Goal: Information Seeking & Learning: Learn about a topic

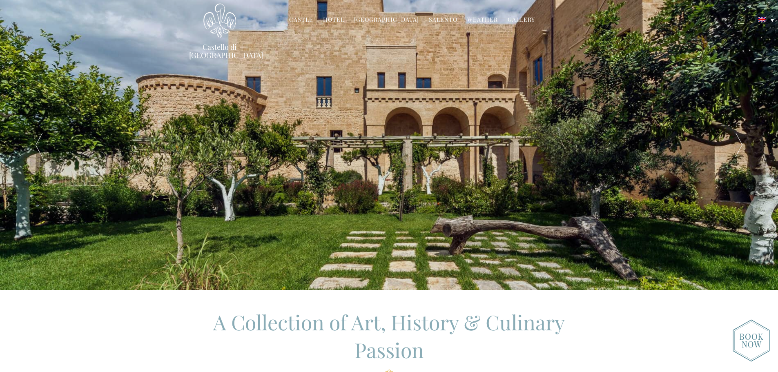
click at [330, 20] on link "Hotel" at bounding box center [333, 20] width 21 height 9
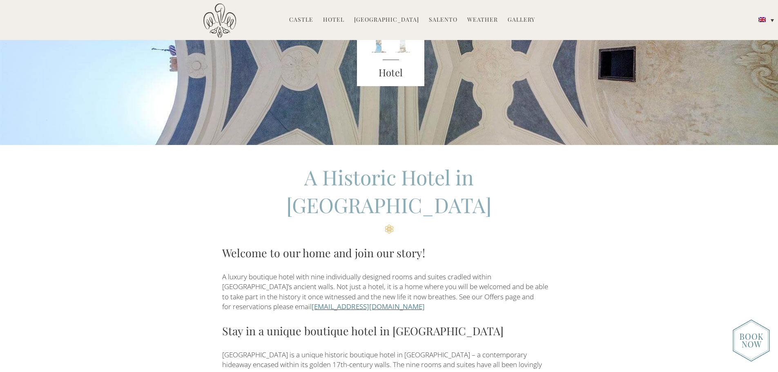
scroll to position [123, 0]
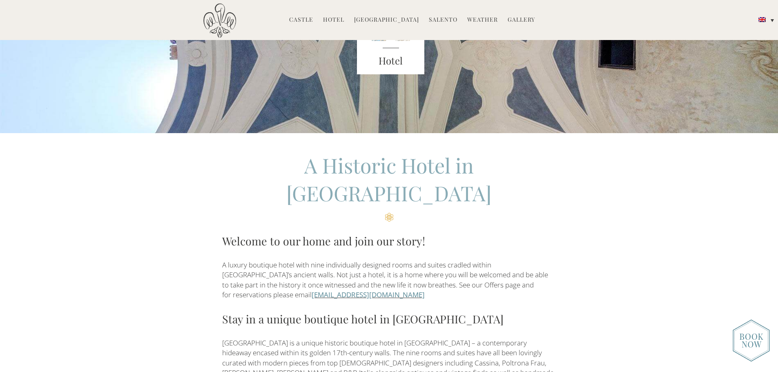
click at [328, 18] on li "Hotel Castello Rooms Masseria Restaurant Experiences Weddings Directions Press" at bounding box center [333, 20] width 29 height 18
click at [334, 20] on link "Hotel" at bounding box center [333, 20] width 21 height 9
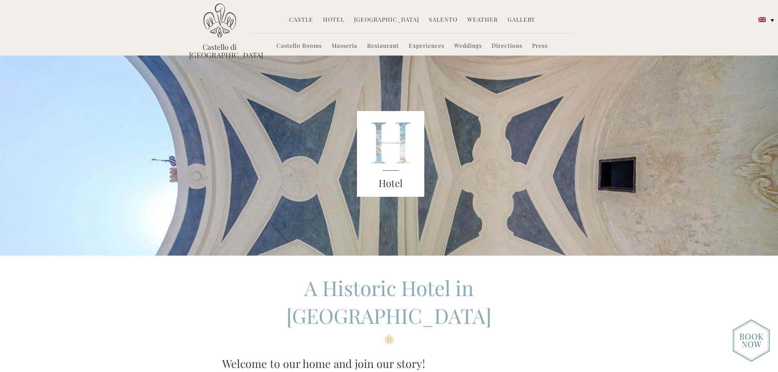
click at [463, 47] on link "Weddings" at bounding box center [468, 46] width 28 height 9
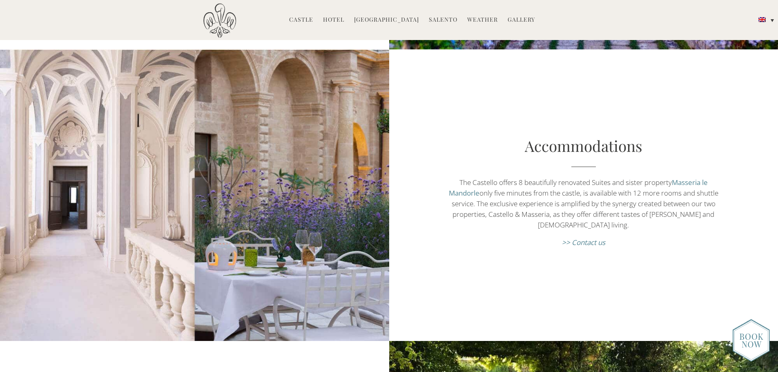
scroll to position [694, 0]
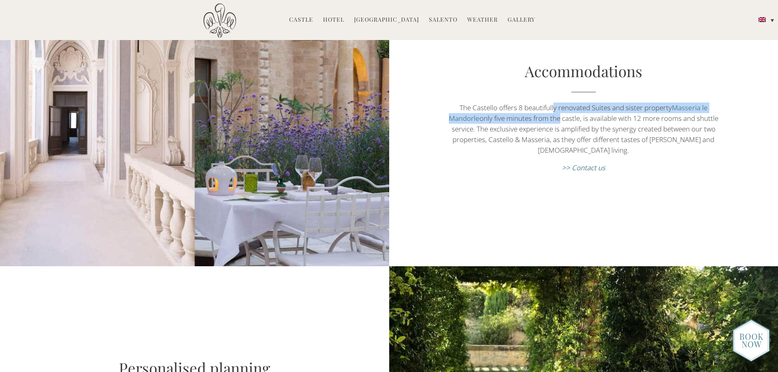
drag, startPoint x: 552, startPoint y: 98, endPoint x: 570, endPoint y: 111, distance: 21.7
click at [570, 111] on p "The Castello offers 8 beautifully renovated Suites and sister property Masseria…" at bounding box center [583, 128] width 272 height 53
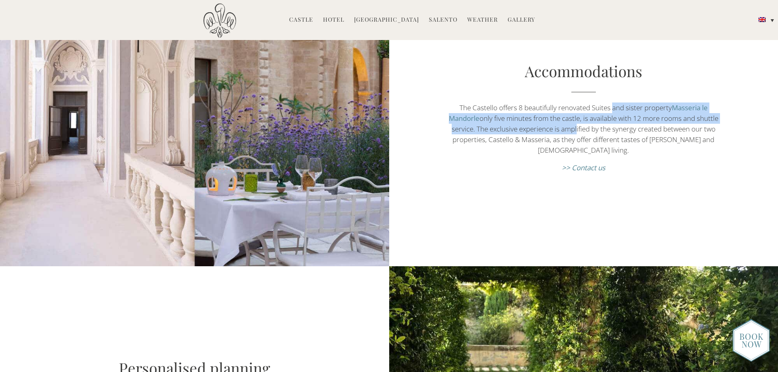
drag, startPoint x: 613, startPoint y: 96, endPoint x: 598, endPoint y: 124, distance: 32.2
click at [598, 124] on p "The Castello offers 8 beautifully renovated Suites and sister property Masseria…" at bounding box center [583, 128] width 272 height 53
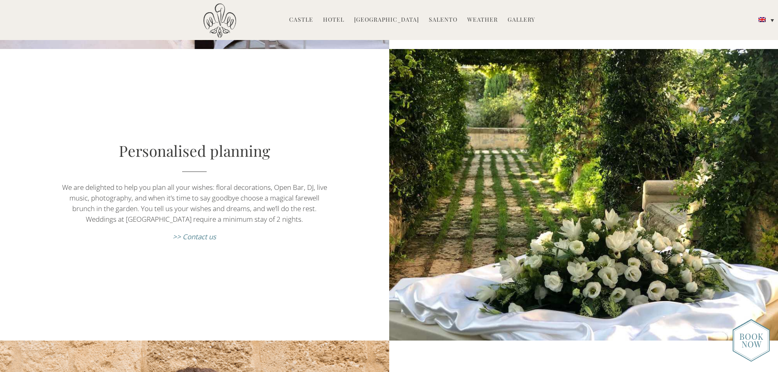
scroll to position [939, 0]
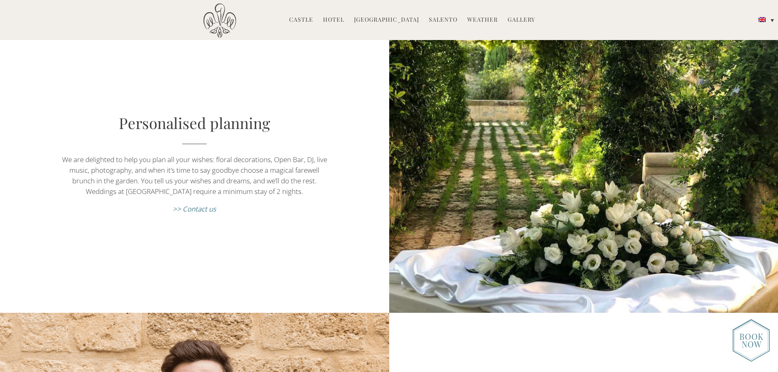
drag, startPoint x: 62, startPoint y: 149, endPoint x: 307, endPoint y: 182, distance: 247.6
click at [307, 182] on p "We are delighted to help you plan all your wishes: floral decorations, Open Bar…" at bounding box center [194, 175] width 272 height 42
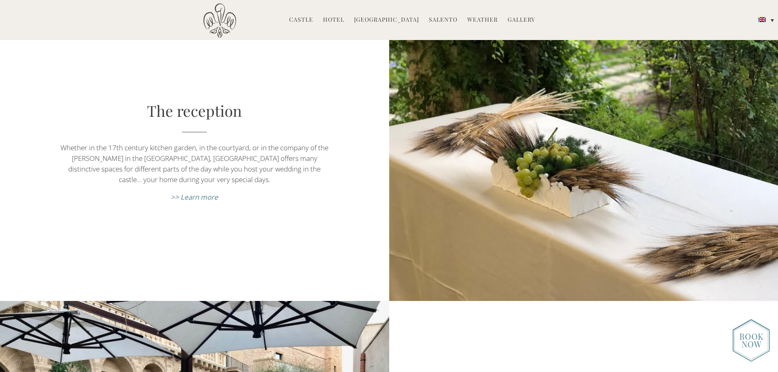
scroll to position [2369, 0]
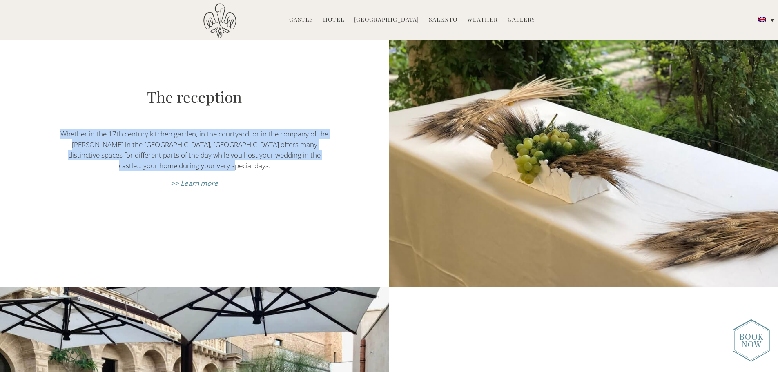
drag, startPoint x: 78, startPoint y: 123, endPoint x: 219, endPoint y: 151, distance: 144.4
click at [219, 151] on p "Whether in the 17th century kitchen garden, in the courtyard, or in the company…" at bounding box center [194, 150] width 272 height 42
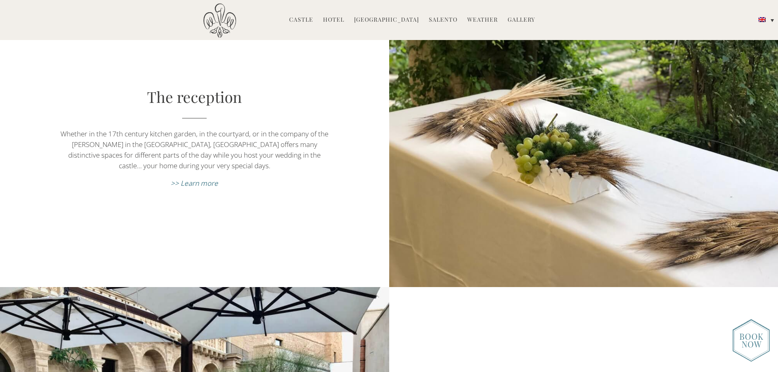
click at [220, 151] on p "Whether in the 17th century kitchen garden, in the courtyard, or in the company…" at bounding box center [194, 150] width 272 height 42
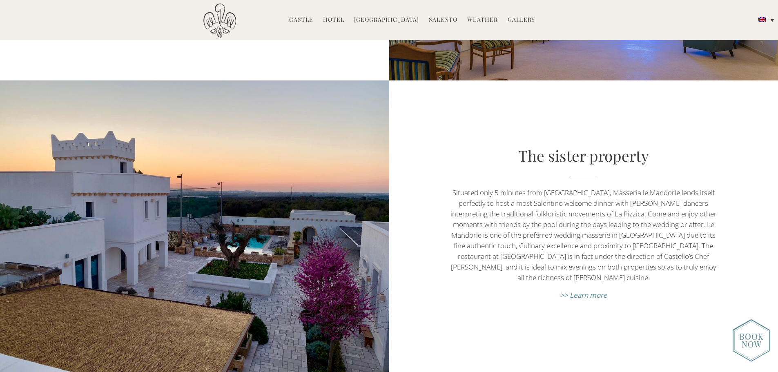
scroll to position [3634, 0]
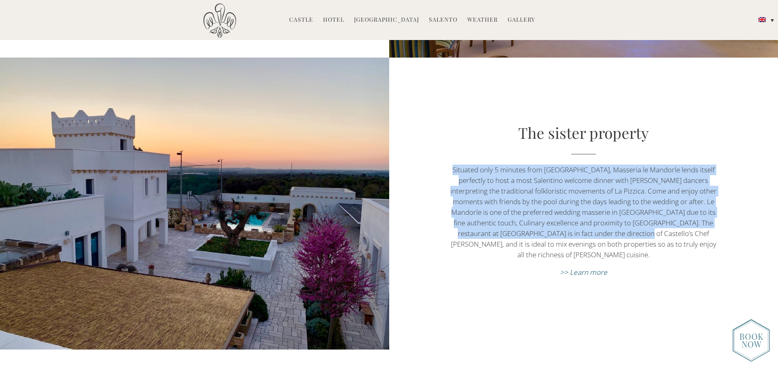
drag, startPoint x: 445, startPoint y: 160, endPoint x: 630, endPoint y: 231, distance: 197.9
click at [630, 231] on div "The sister property Situated only 5 minutes from Castello, Masseria le Mandorle…" at bounding box center [583, 203] width 389 height 163
click at [630, 231] on p "Situated only 5 minutes from [GEOGRAPHIC_DATA], Masseria le Mandorle lends itse…" at bounding box center [583, 213] width 272 height 96
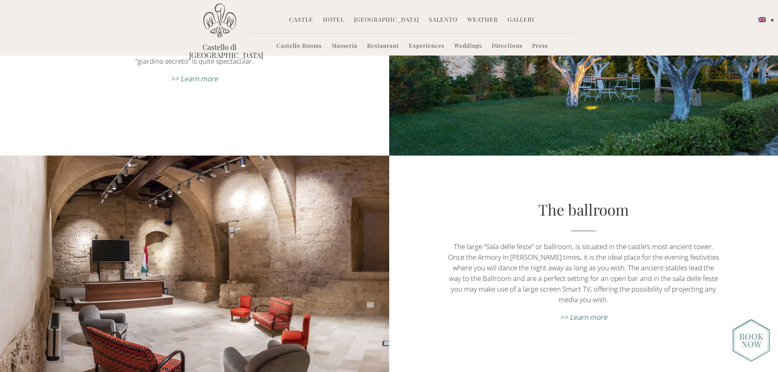
scroll to position [3037, 0]
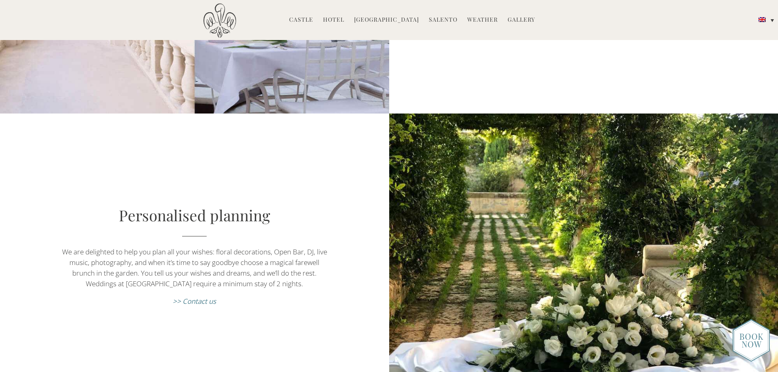
scroll to position [858, 0]
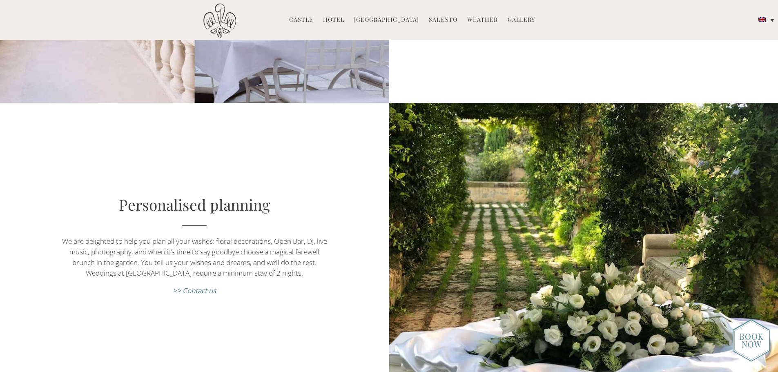
click at [177, 286] on em ">> Contact us" at bounding box center [194, 290] width 43 height 9
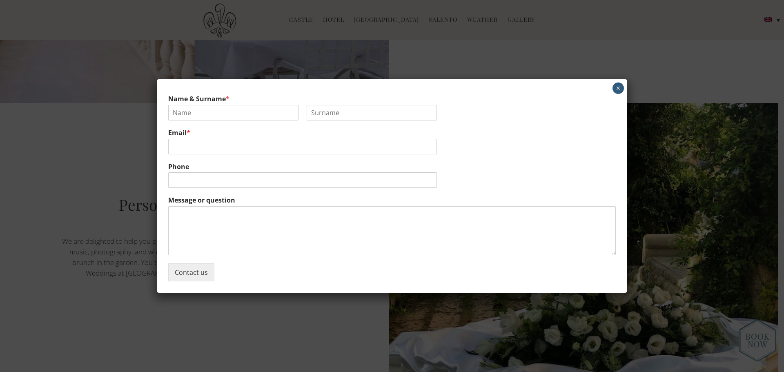
click at [615, 86] on button "×" at bounding box center [618, 87] width 11 height 11
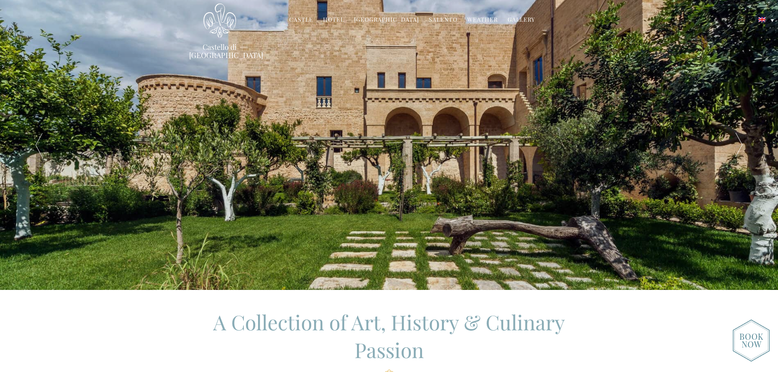
click at [341, 18] on link "Hotel" at bounding box center [333, 20] width 21 height 9
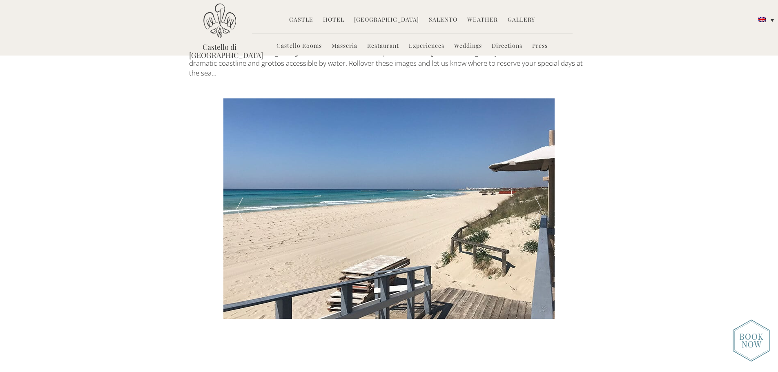
scroll to position [1470, 0]
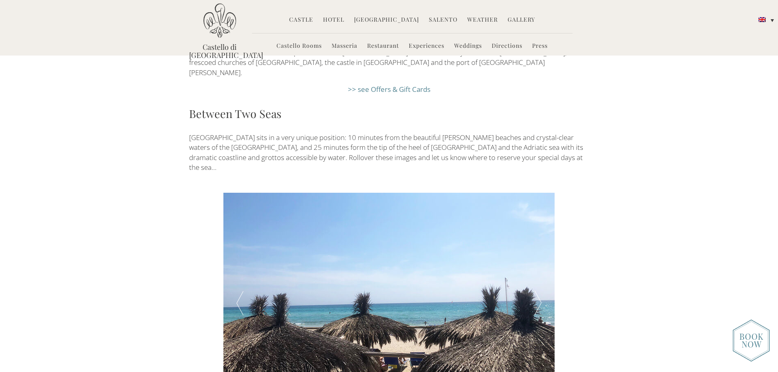
click at [456, 48] on link "Weddings" at bounding box center [468, 46] width 28 height 9
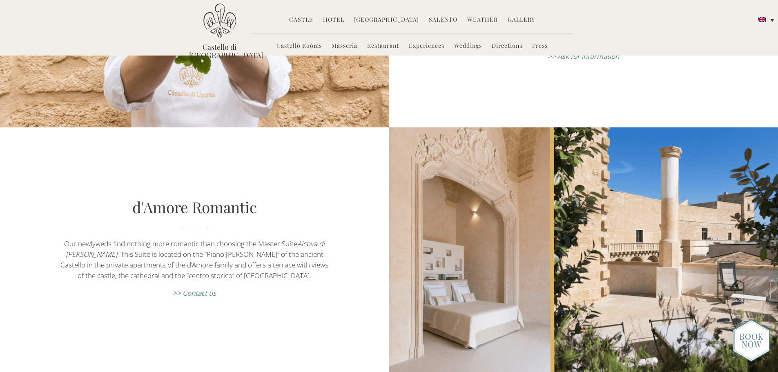
scroll to position [1388, 0]
